Goal: Task Accomplishment & Management: Manage account settings

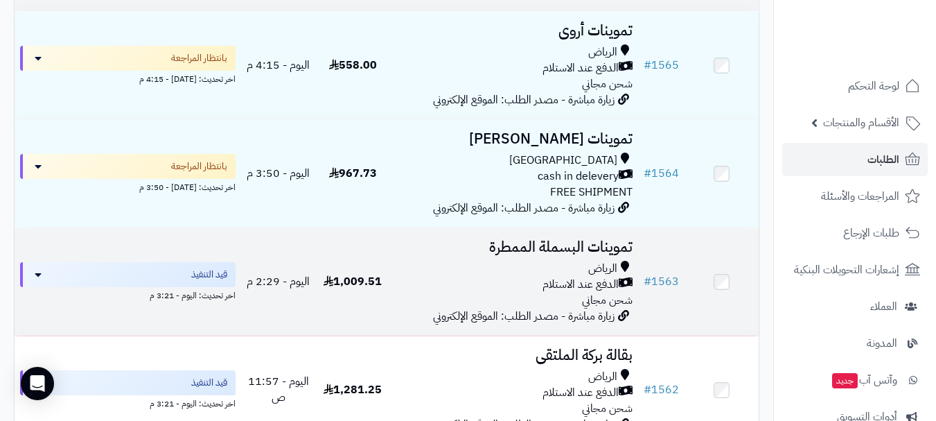
scroll to position [208, 0]
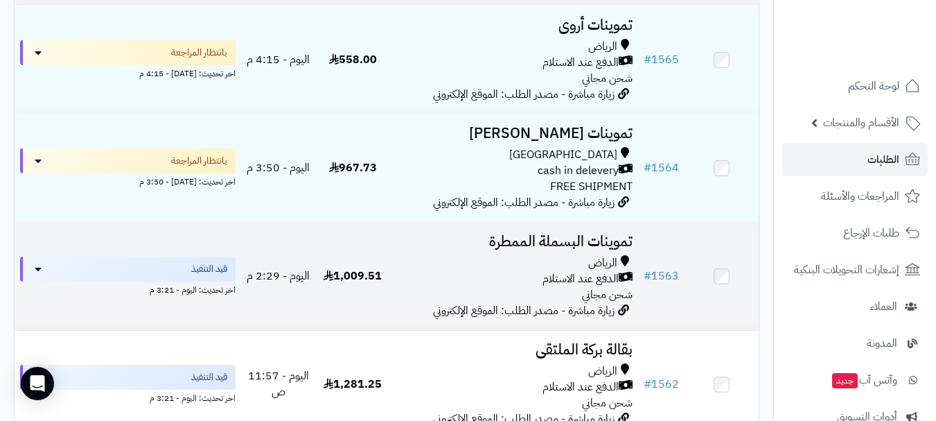
click at [370, 272] on td "1,009.51" at bounding box center [353, 275] width 74 height 107
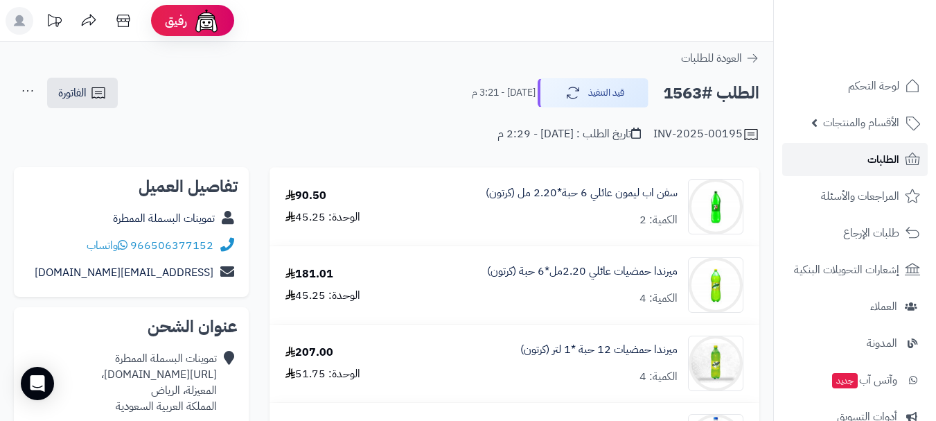
click at [875, 159] on span "الطلبات" at bounding box center [884, 159] width 32 height 19
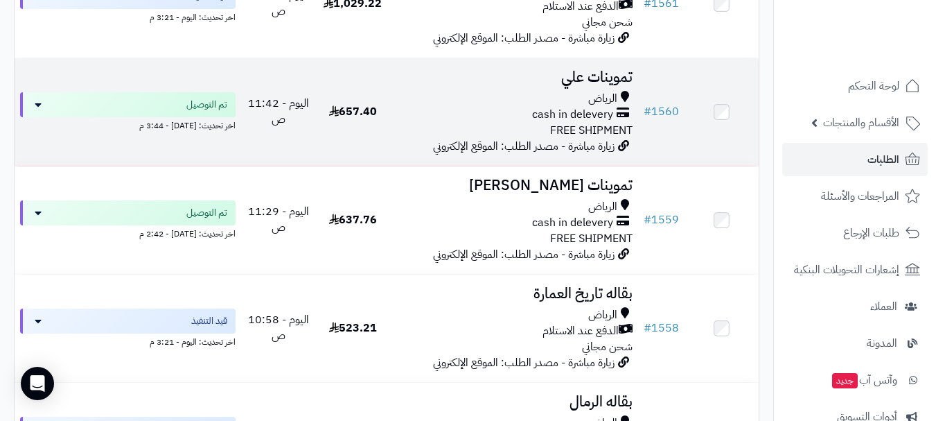
scroll to position [554, 0]
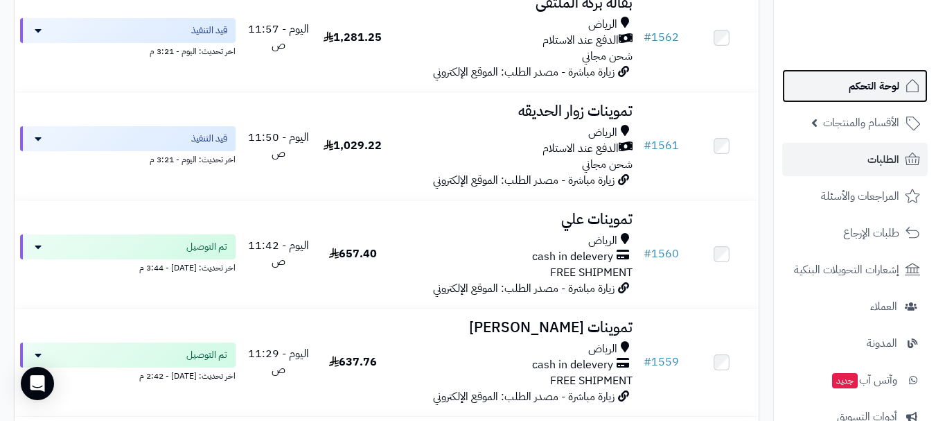
click at [865, 83] on span "لوحة التحكم" at bounding box center [874, 85] width 51 height 19
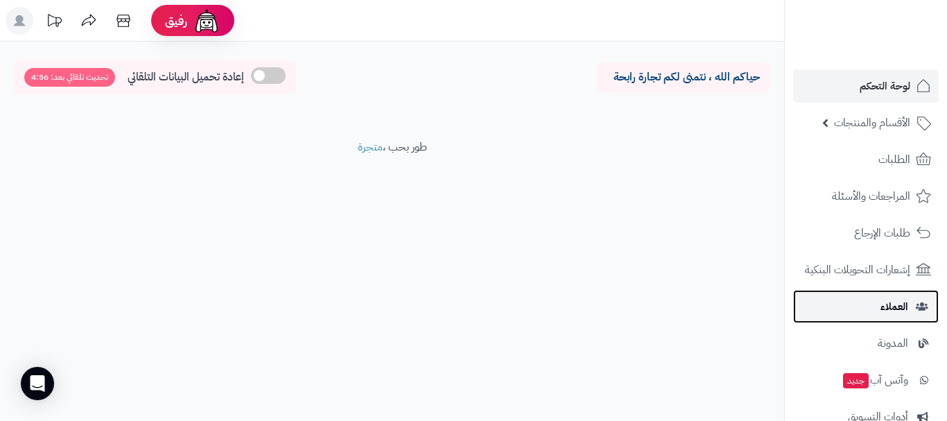
click at [886, 309] on span "العملاء" at bounding box center [894, 306] width 28 height 19
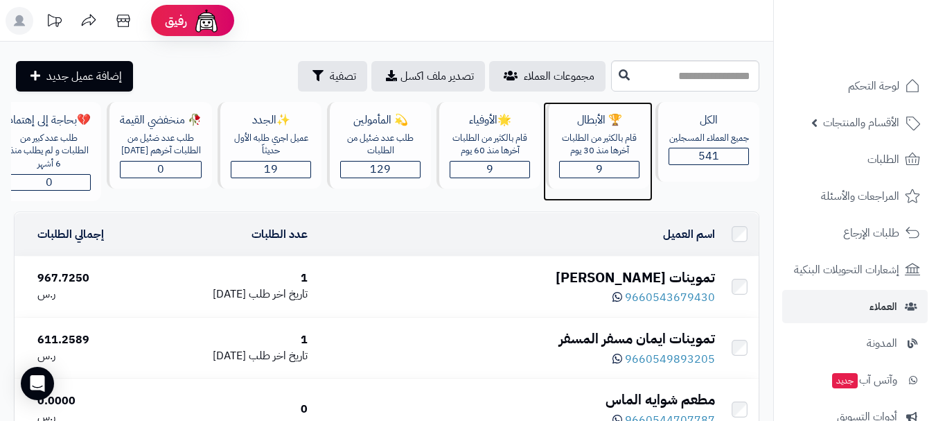
click at [586, 166] on div "9" at bounding box center [599, 169] width 79 height 16
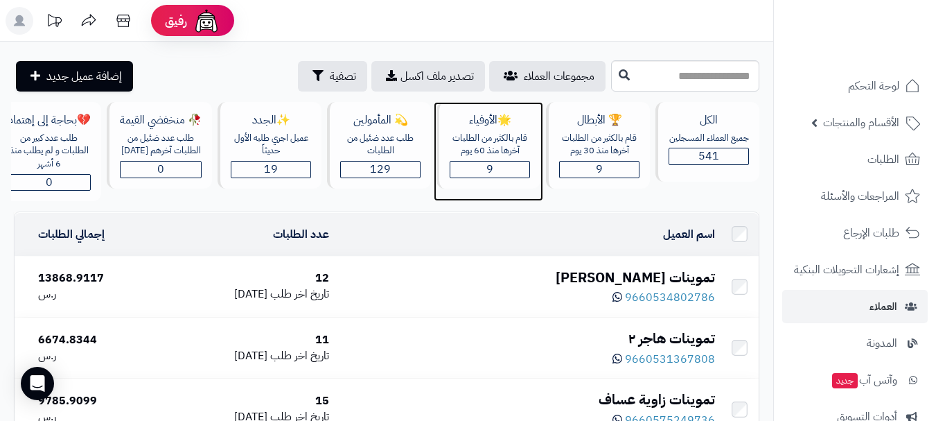
click at [484, 147] on div "قام بالكثير من الطلبات آخرها منذ 60 يوم" at bounding box center [490, 145] width 80 height 26
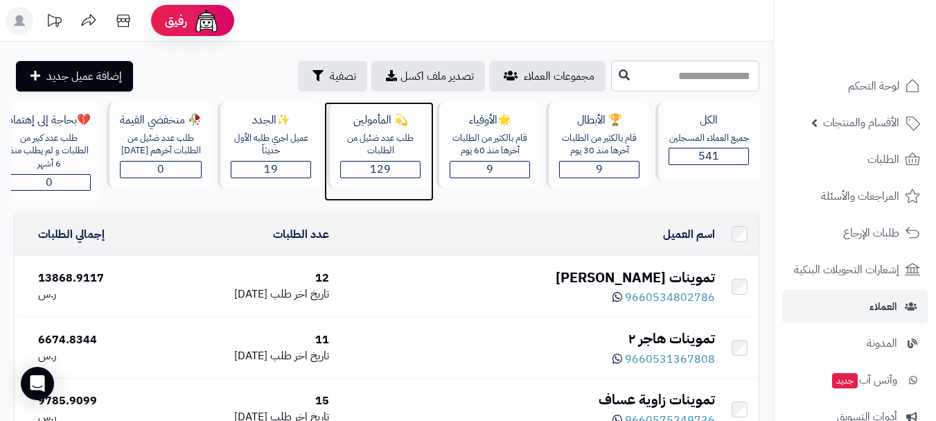
click at [365, 162] on div "129" at bounding box center [380, 169] width 79 height 16
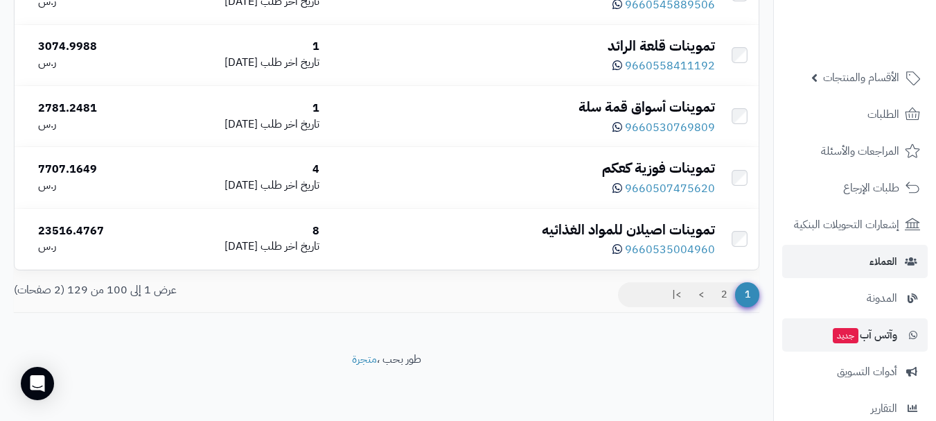
scroll to position [69, 0]
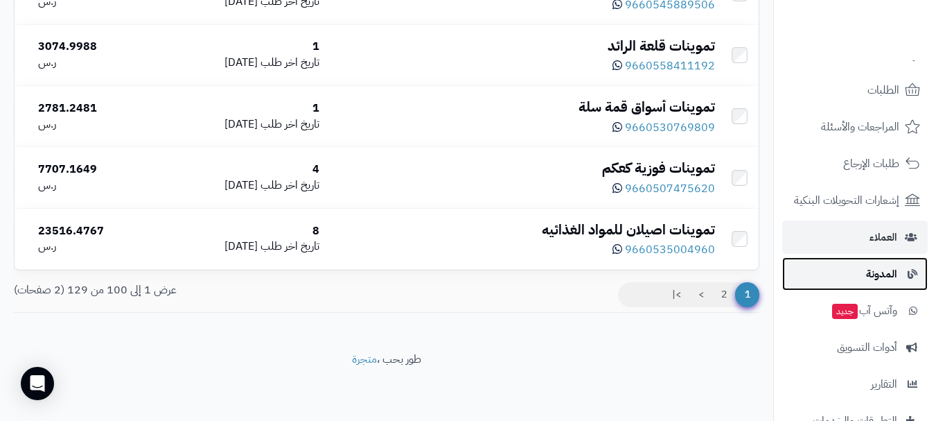
click at [875, 276] on span "المدونة" at bounding box center [881, 273] width 31 height 19
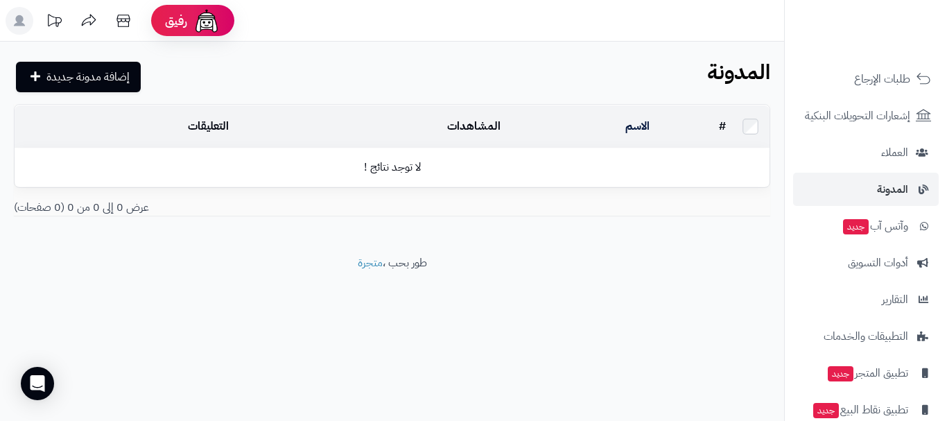
scroll to position [177, 0]
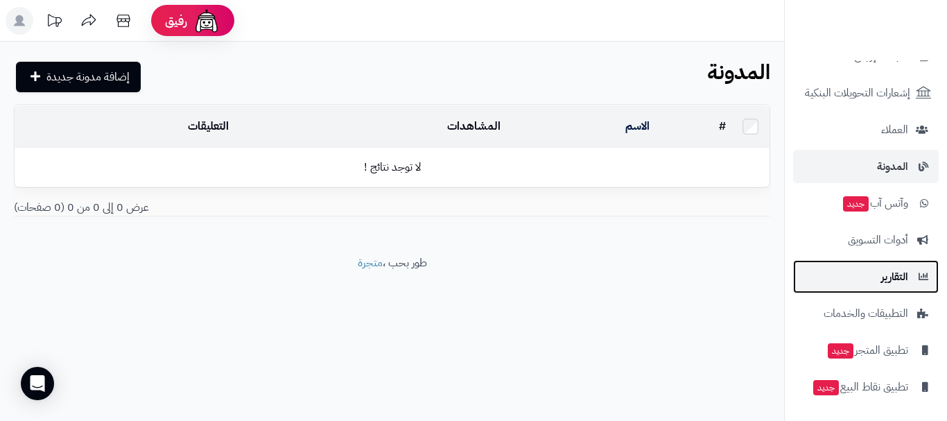
click at [882, 280] on span "التقارير" at bounding box center [894, 276] width 27 height 19
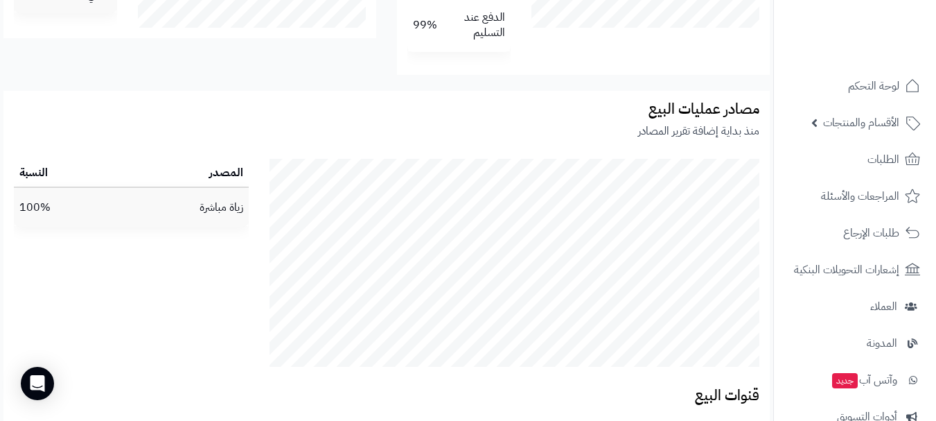
scroll to position [2495, 0]
click at [139, 208] on td "زياة مباشرة" at bounding box center [182, 207] width 132 height 38
click at [60, 196] on td "100%" at bounding box center [65, 207] width 103 height 38
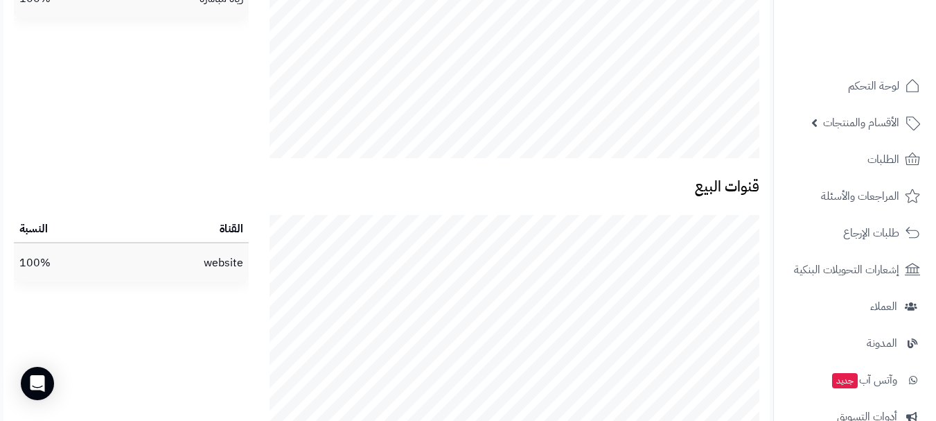
scroll to position [2737, 0]
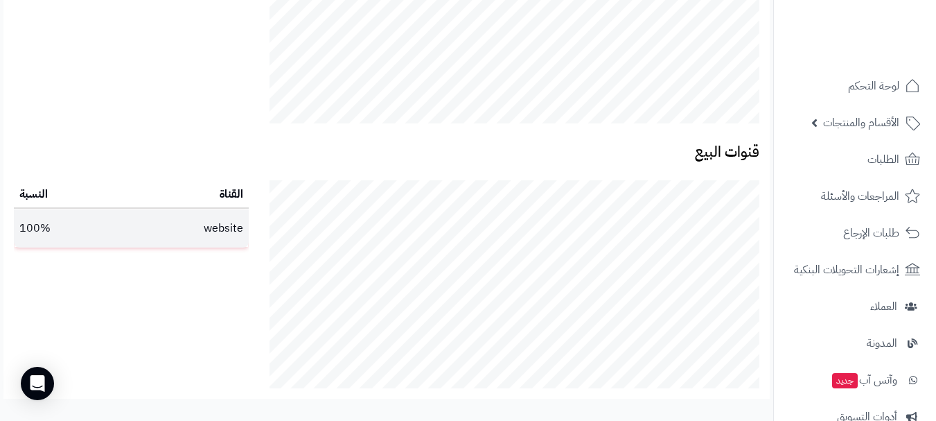
click at [209, 234] on td "website" at bounding box center [185, 228] width 128 height 38
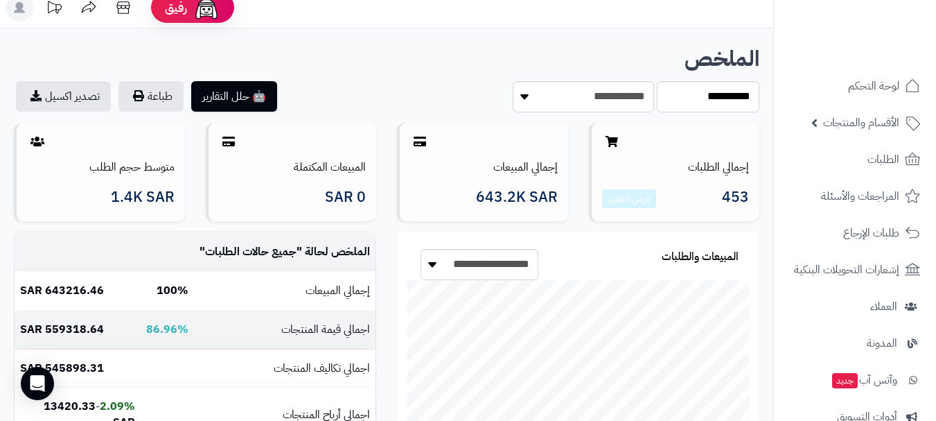
scroll to position [0, 0]
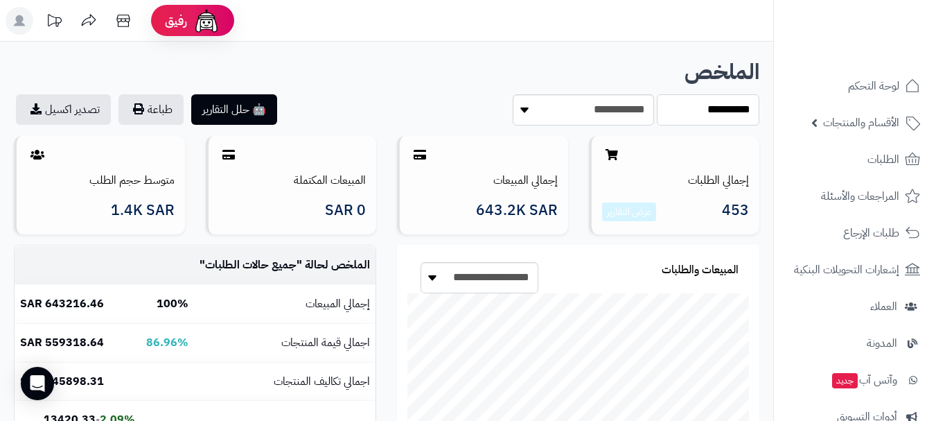
click at [672, 109] on select "**********" at bounding box center [708, 109] width 103 height 31
select select "*****"
click at [657, 94] on select "**********" at bounding box center [708, 109] width 103 height 31
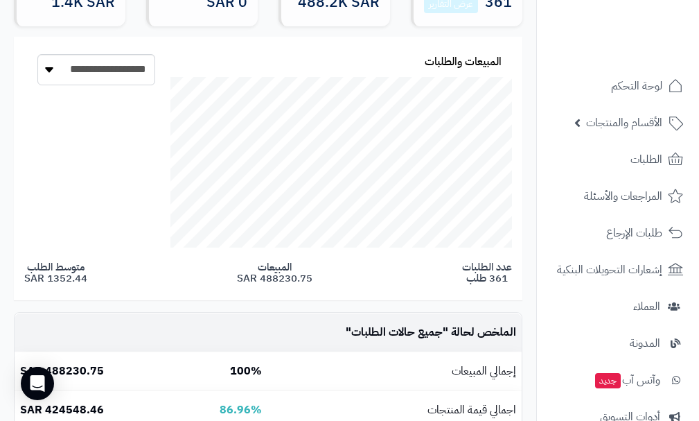
scroll to position [173, 340]
